Goal: Connect with others: Connect with other users

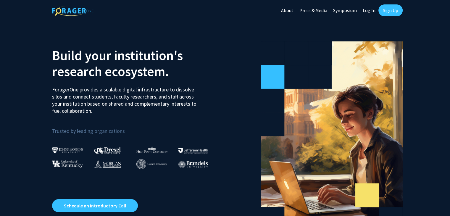
click at [366, 12] on link "Log In" at bounding box center [369, 10] width 19 height 21
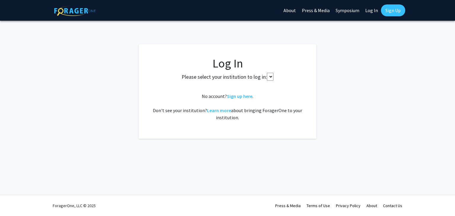
select select
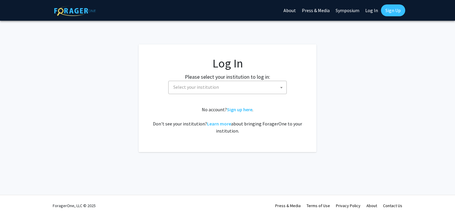
click at [223, 88] on span "Select your institution" at bounding box center [228, 87] width 115 height 12
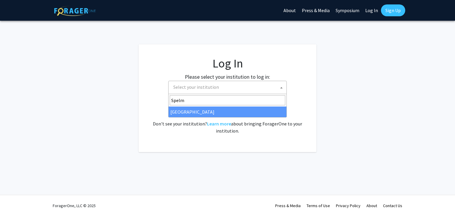
type input "Spelm"
select select "4"
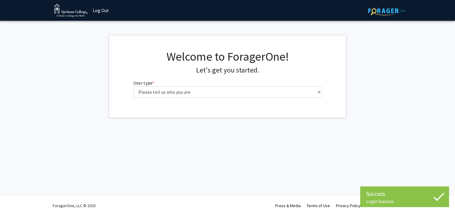
click at [258, 124] on div "Success Login Success Login Success Skip navigation Log Out Complete your profi…" at bounding box center [227, 108] width 455 height 216
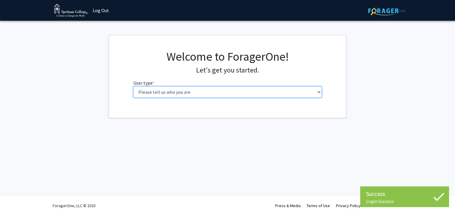
click at [210, 94] on select "Please tell us who you are Undergraduate Student Master's Student Doctoral Cand…" at bounding box center [227, 91] width 189 height 11
select select "1: undergrad"
click at [133, 86] on select "Please tell us who you are Undergraduate Student Master's Student Doctoral Cand…" at bounding box center [227, 91] width 189 height 11
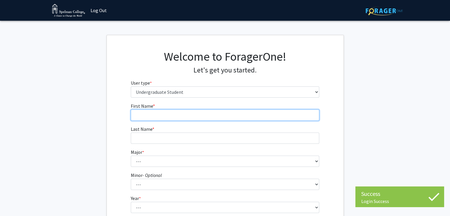
click at [205, 117] on input "First Name * required" at bounding box center [225, 114] width 189 height 11
type input "Stephanie"
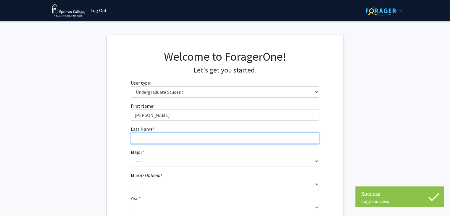
type input "Ferguson"
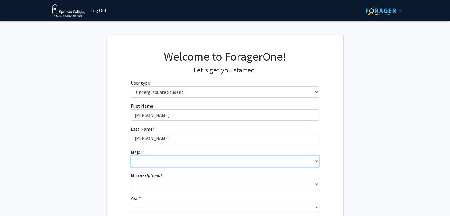
click at [196, 159] on select "--- Art Art History Biochemistry Biology Chemistry Comparative Women’s Studies …" at bounding box center [225, 161] width 189 height 11
select select "14: 260"
click at [131, 156] on select "--- Art Art History Biochemistry Biology Chemistry Comparative Women’s Studies …" at bounding box center [225, 161] width 189 height 11
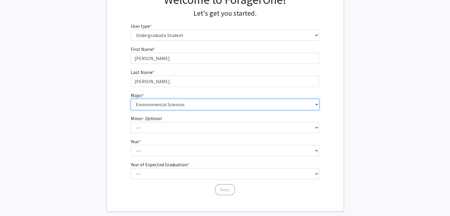
scroll to position [57, 0]
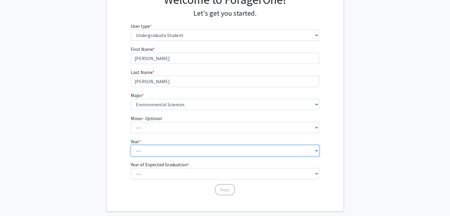
click at [179, 153] on select "--- First-year Sophomore Junior Senior Postbaccalaureate Certificate" at bounding box center [225, 150] width 189 height 11
select select "1: first-year"
click at [131, 145] on select "--- First-year Sophomore Junior Senior Postbaccalaureate Certificate" at bounding box center [225, 150] width 189 height 11
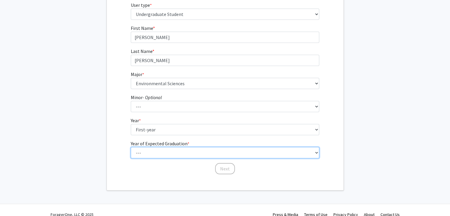
click at [162, 155] on select "--- 2025 2026 2027 2028 2029 2030 2031 2032 2033 2034" at bounding box center [225, 152] width 189 height 11
select select "5: 2029"
click at [131, 147] on select "--- 2025 2026 2027 2028 2029 2030 2031 2032 2033 2034" at bounding box center [225, 152] width 189 height 11
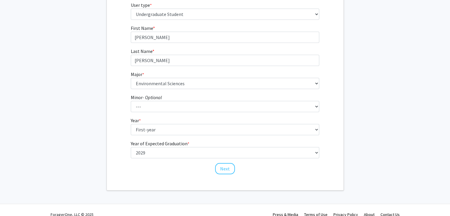
click at [128, 141] on div "First Name * required Stephanie Last Name * required Ferguson Major * required …" at bounding box center [224, 100] width 197 height 150
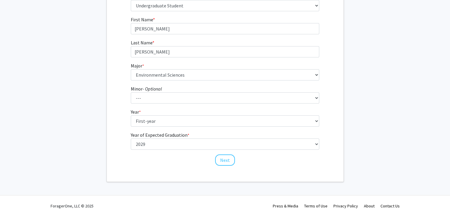
scroll to position [86, 0]
click at [223, 161] on button "Next" at bounding box center [225, 159] width 20 height 11
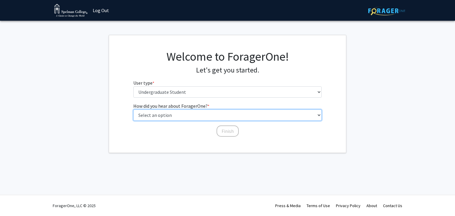
click at [168, 115] on select "Select an option Peer/student recommendation Faculty/staff recommendation Unive…" at bounding box center [227, 114] width 189 height 11
select select "2: faculty_recommendation"
click at [133, 109] on select "Select an option Peer/student recommendation Faculty/staff recommendation Unive…" at bounding box center [227, 114] width 189 height 11
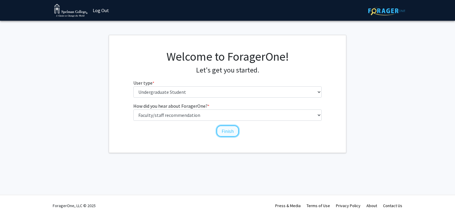
click at [227, 132] on button "Finish" at bounding box center [227, 130] width 22 height 11
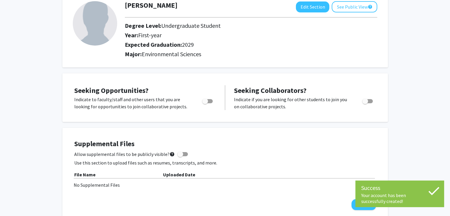
scroll to position [40, 0]
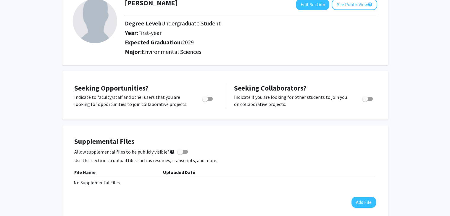
click at [205, 96] on span "Toggle" at bounding box center [205, 99] width 6 height 6
click at [205, 101] on input "Are you actively seeking opportunities?" at bounding box center [205, 101] width 0 height 0
checkbox input "true"
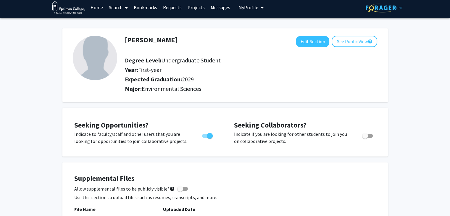
scroll to position [0, 0]
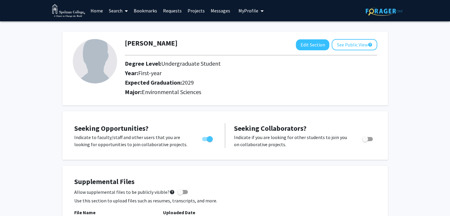
click at [253, 12] on span "My Profile" at bounding box center [249, 11] width 20 height 6
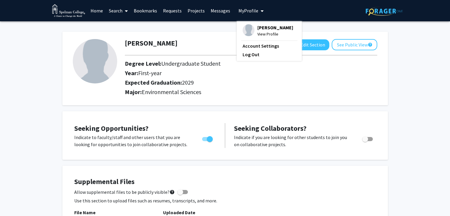
click at [194, 9] on link "Projects" at bounding box center [196, 10] width 23 height 21
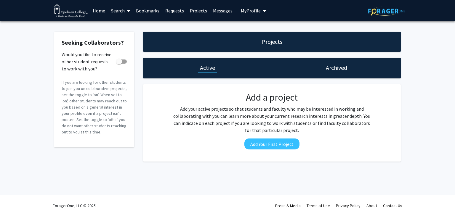
click at [117, 12] on link "Search" at bounding box center [120, 10] width 25 height 21
click at [123, 25] on span "Faculty/Staff" at bounding box center [130, 27] width 44 height 12
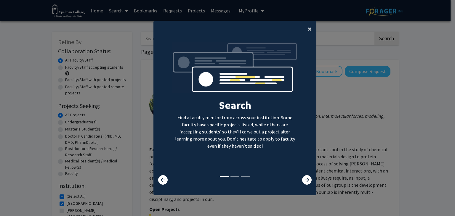
click at [307, 29] on span "×" at bounding box center [309, 28] width 4 height 9
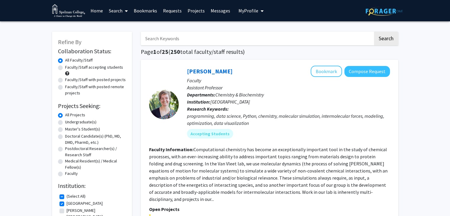
click at [187, 38] on input "Search Keywords" at bounding box center [257, 39] width 232 height 14
type input "Environment"
click at [374, 32] on button "Search" at bounding box center [386, 39] width 24 height 14
checkbox input "false"
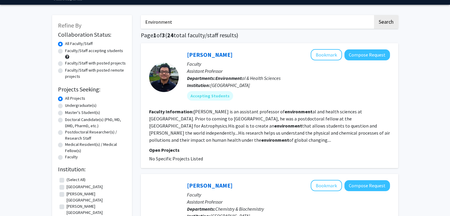
scroll to position [38, 0]
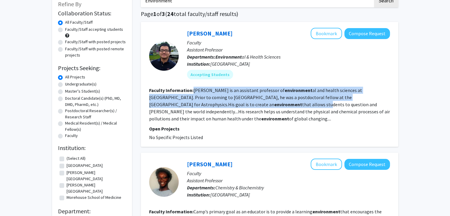
drag, startPoint x: 194, startPoint y: 88, endPoint x: 204, endPoint y: 103, distance: 18.3
click at [204, 103] on fg-read-more "Huang is an assistant professor of environment al and health sciences at Spelma…" at bounding box center [269, 104] width 241 height 34
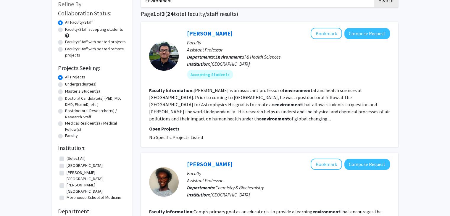
click at [220, 118] on section "Faculty Information: Huang is an assistant professor of environment al and heal…" at bounding box center [269, 105] width 241 height 36
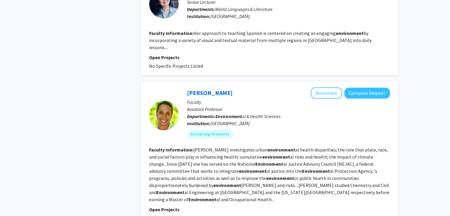
scroll to position [708, 0]
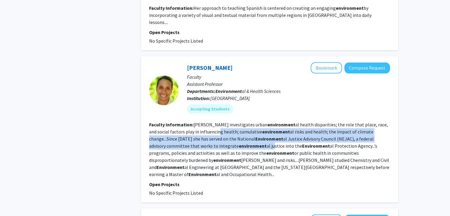
drag, startPoint x: 198, startPoint y: 109, endPoint x: 208, endPoint y: 121, distance: 16.0
click at [208, 122] on fg-read-more "Jelks investigates urban environment al health disparities; the role that place…" at bounding box center [269, 150] width 240 height 56
click at [203, 122] on fg-read-more "Jelks investigates urban environment al health disparities; the role that place…" at bounding box center [269, 150] width 240 height 56
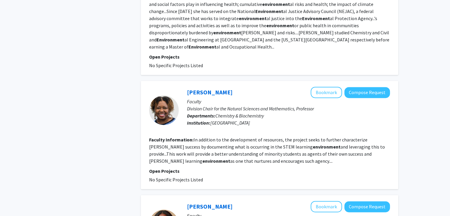
scroll to position [836, 0]
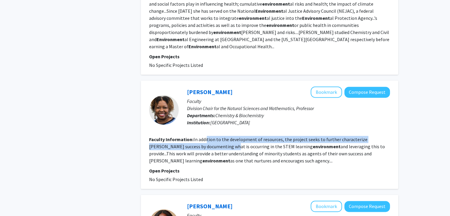
drag, startPoint x: 207, startPoint y: 109, endPoint x: 211, endPoint y: 116, distance: 7.7
click at [211, 136] on fg-read-more "In addition to the development of resources, the project seeks to further chara…" at bounding box center [267, 149] width 236 height 27
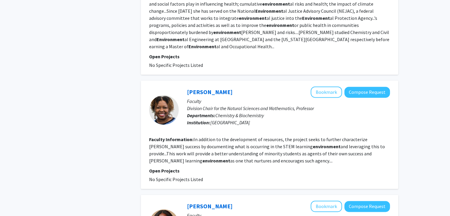
click at [213, 136] on fg-read-more "In addition to the development of resources, the project seeks to further chara…" at bounding box center [267, 149] width 236 height 27
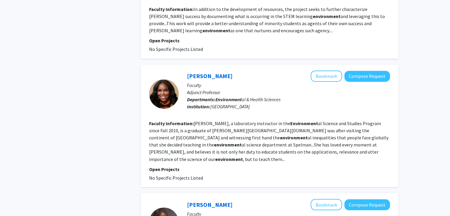
scroll to position [967, 0]
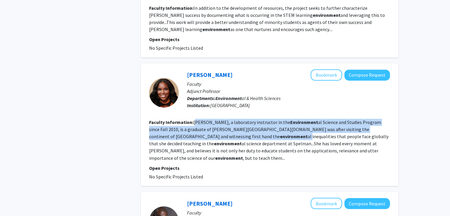
drag, startPoint x: 196, startPoint y: 91, endPoint x: 208, endPoint y: 103, distance: 16.7
click at [208, 119] on fg-read-more "Melanie Jefferson Kankam, a laboratory instructor in the Environment al Science…" at bounding box center [268, 139] width 239 height 41
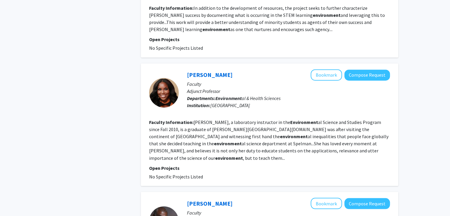
click at [210, 119] on fg-read-more "Melanie Jefferson Kankam, a laboratory instructor in the Environment al Science…" at bounding box center [268, 139] width 239 height 41
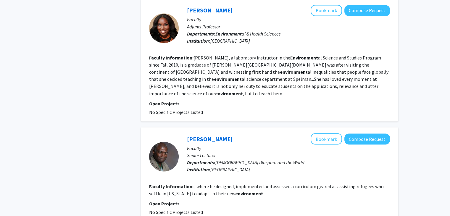
scroll to position [1062, 0]
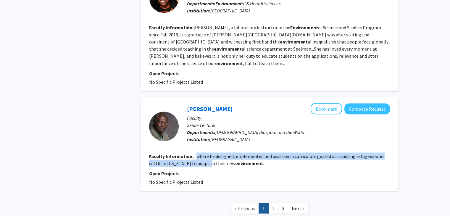
drag, startPoint x: 196, startPoint y: 118, endPoint x: 207, endPoint y: 124, distance: 12.4
click at [207, 153] on fg-read-more "., where he designed, implemented and assessed a curriculum geared at assisting…" at bounding box center [266, 159] width 235 height 13
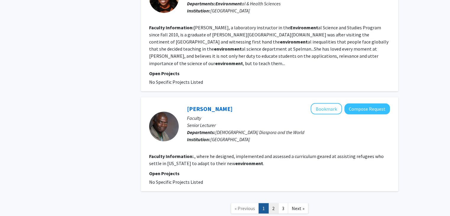
click at [275, 203] on link "2" at bounding box center [273, 208] width 10 height 10
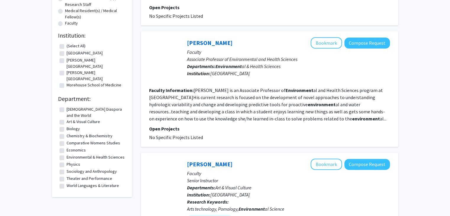
scroll to position [153, 0]
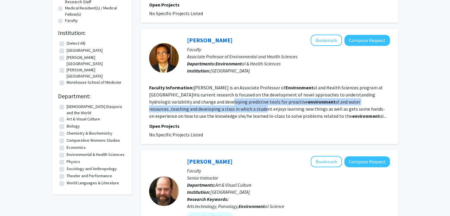
drag, startPoint x: 214, startPoint y: 101, endPoint x: 218, endPoint y: 109, distance: 9.0
click at [218, 109] on fg-read-more "Nirajan Dhakal is an Associate Professor of Environment al and Health Sciences …" at bounding box center [267, 102] width 237 height 34
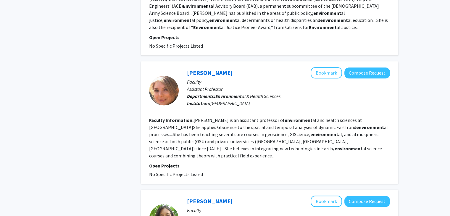
scroll to position [724, 0]
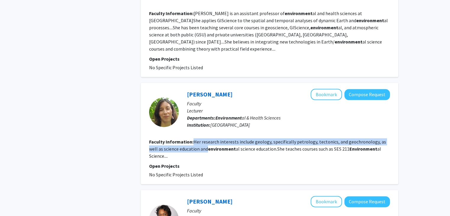
drag, startPoint x: 193, startPoint y: 124, endPoint x: 198, endPoint y: 132, distance: 8.6
click at [198, 139] on fg-read-more "Her research interests include geology, specifically petrology, tectonics, and …" at bounding box center [267, 149] width 237 height 20
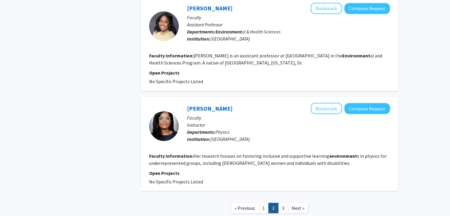
scroll to position [1032, 0]
click at [285, 202] on link "3" at bounding box center [283, 207] width 10 height 10
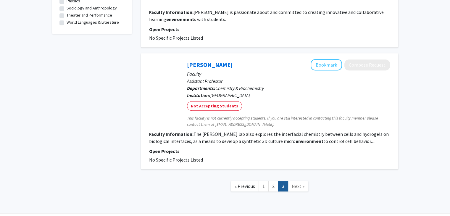
scroll to position [314, 0]
click at [276, 181] on link "2" at bounding box center [273, 186] width 10 height 10
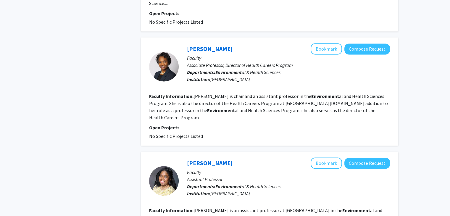
scroll to position [1049, 0]
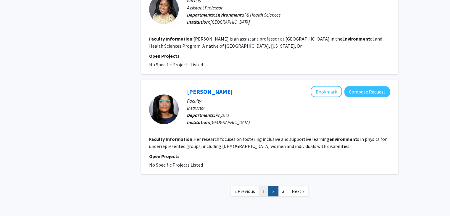
click at [262, 186] on link "1" at bounding box center [264, 191] width 10 height 10
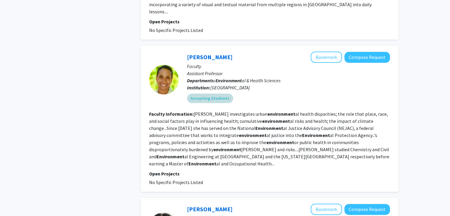
scroll to position [719, 0]
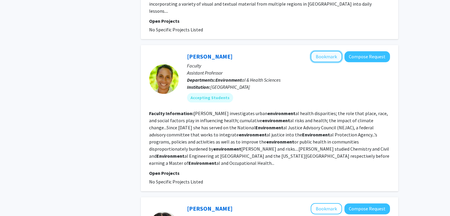
click at [334, 51] on button "Bookmark" at bounding box center [326, 56] width 31 height 11
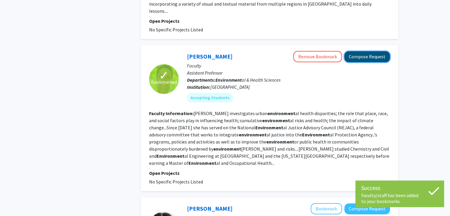
click at [359, 51] on button "Compose Request" at bounding box center [367, 56] width 46 height 11
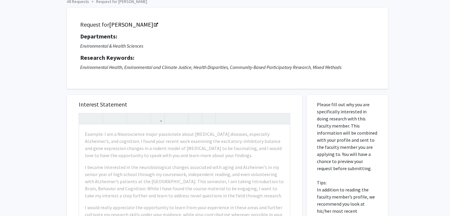
scroll to position [40, 0]
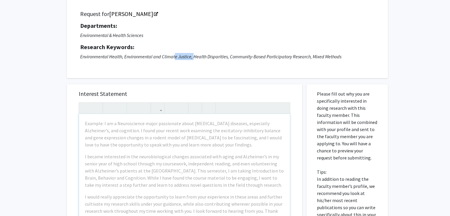
drag, startPoint x: 175, startPoint y: 56, endPoint x: 194, endPoint y: 59, distance: 18.9
click at [194, 59] on icon "Environmental Health, Environmental and Climate Justice, Health Disparities, Co…" at bounding box center [210, 57] width 261 height 6
click at [202, 56] on icon "Environmental Health, Environmental and Climate Justice, Health Disparities, Co…" at bounding box center [210, 57] width 261 height 6
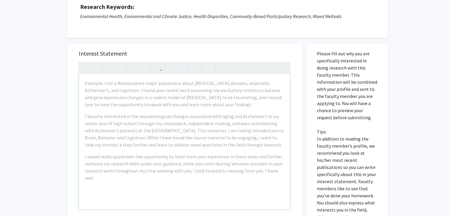
scroll to position [114, 0]
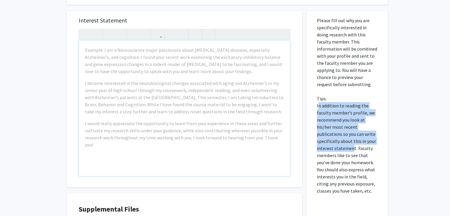
drag, startPoint x: 318, startPoint y: 106, endPoint x: 352, endPoint y: 148, distance: 54.0
click at [352, 148] on p "Please fill out why you are specifically interested in doing research with this…" at bounding box center [347, 106] width 61 height 178
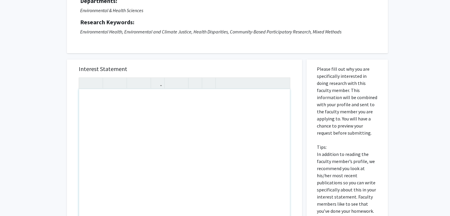
scroll to position [64, 0]
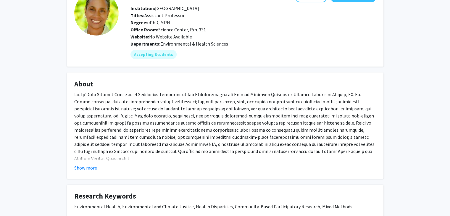
scroll to position [44, 0]
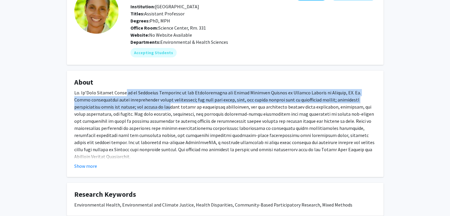
drag, startPoint x: 123, startPoint y: 94, endPoint x: 130, endPoint y: 105, distance: 13.6
click at [130, 105] on div "Dr. Jelks co-founded the West Atlanta Watershed Alliance (WAWA), a community-ba…" at bounding box center [225, 181] width 302 height 185
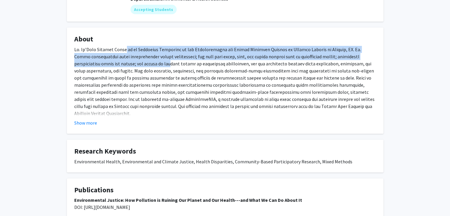
scroll to position [102, 0]
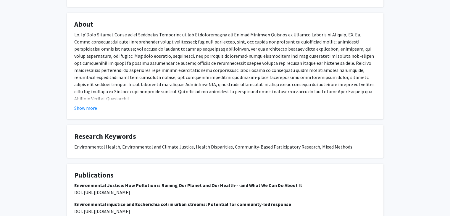
click at [145, 68] on div "Dr. Jelks co-founded the West Atlanta Watershed Alliance (WAWA), a community-ba…" at bounding box center [225, 123] width 302 height 185
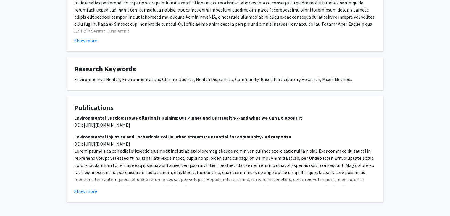
scroll to position [192, 0]
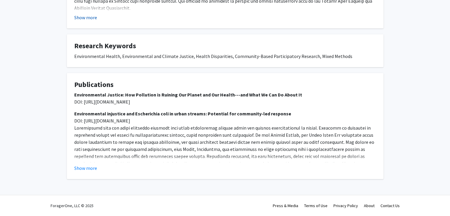
click at [89, 18] on button "Show more" at bounding box center [85, 17] width 23 height 7
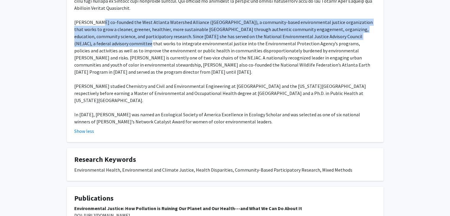
drag, startPoint x: 93, startPoint y: 13, endPoint x: 109, endPoint y: 36, distance: 27.8
click at [109, 36] on div "Dr. Jelks co-founded the West Atlanta Watershed Alliance (WAWA), a community-ba…" at bounding box center [225, 33] width 302 height 185
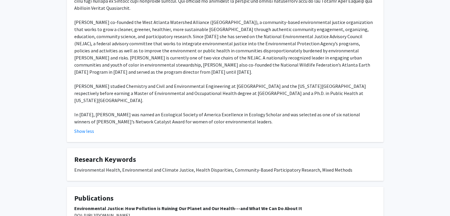
click at [138, 34] on div "Dr. Jelks co-founded the West Atlanta Watershed Alliance (WAWA), a community-ba…" at bounding box center [225, 33] width 302 height 185
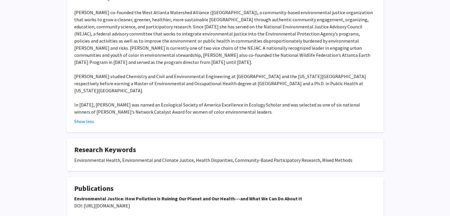
scroll to position [202, 0]
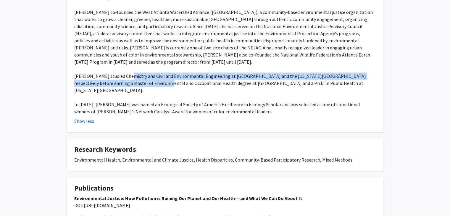
drag, startPoint x: 123, startPoint y: 61, endPoint x: 127, endPoint y: 67, distance: 8.0
click at [127, 67] on div "Dr. Jelks co-founded the West Atlanta Watershed Alliance (WAWA), a community-ba…" at bounding box center [225, 22] width 302 height 185
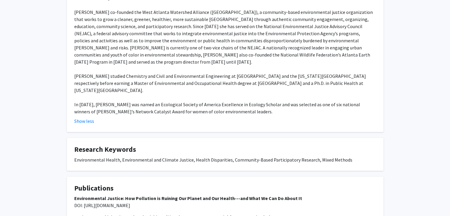
click at [155, 66] on div "Dr. Jelks co-founded the West Atlanta Watershed Alliance (WAWA), a community-ba…" at bounding box center [225, 22] width 302 height 185
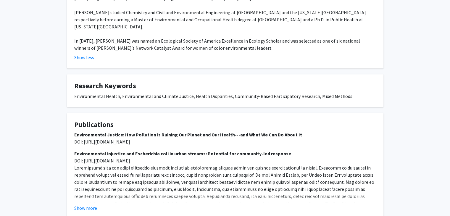
scroll to position [285, 0]
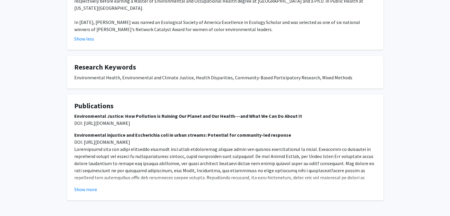
drag, startPoint x: 83, startPoint y: 101, endPoint x: 185, endPoint y: 100, distance: 101.5
click at [185, 112] on p "Environmental Justice: How Pollution is Ruining Our Planet and Our Health---and…" at bounding box center [225, 119] width 302 height 14
copy span "https://www.aft.org/hc/spring2022/osborne_jelks"
